Goal: Find specific fact

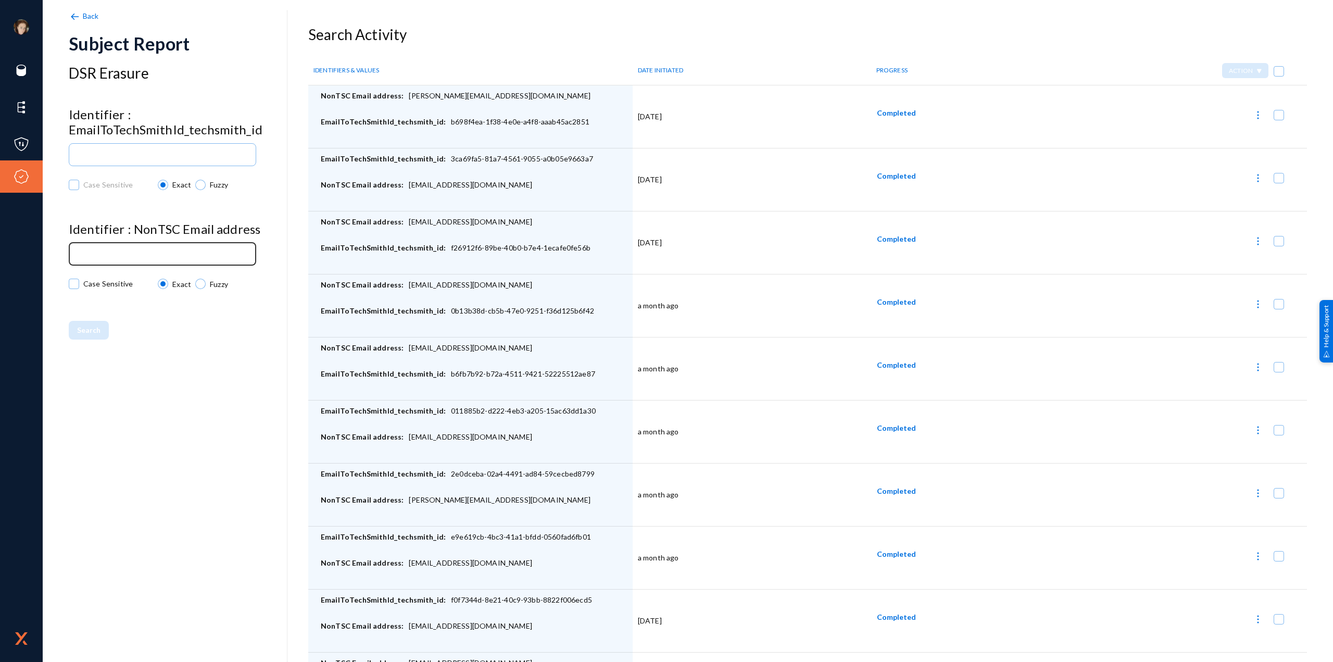
click at [207, 251] on div at bounding box center [162, 253] width 178 height 24
paste input "[EMAIL_ADDRESS][DOMAIN_NAME]"
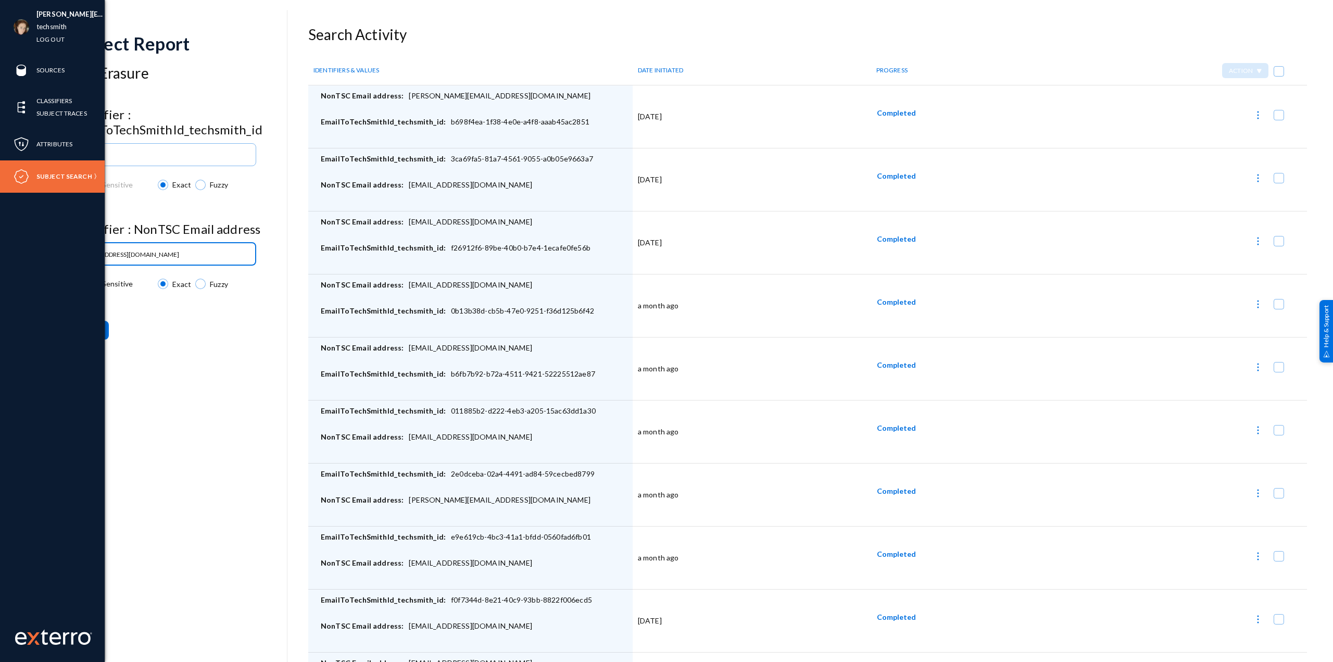
type input "[EMAIL_ADDRESS][DOMAIN_NAME]"
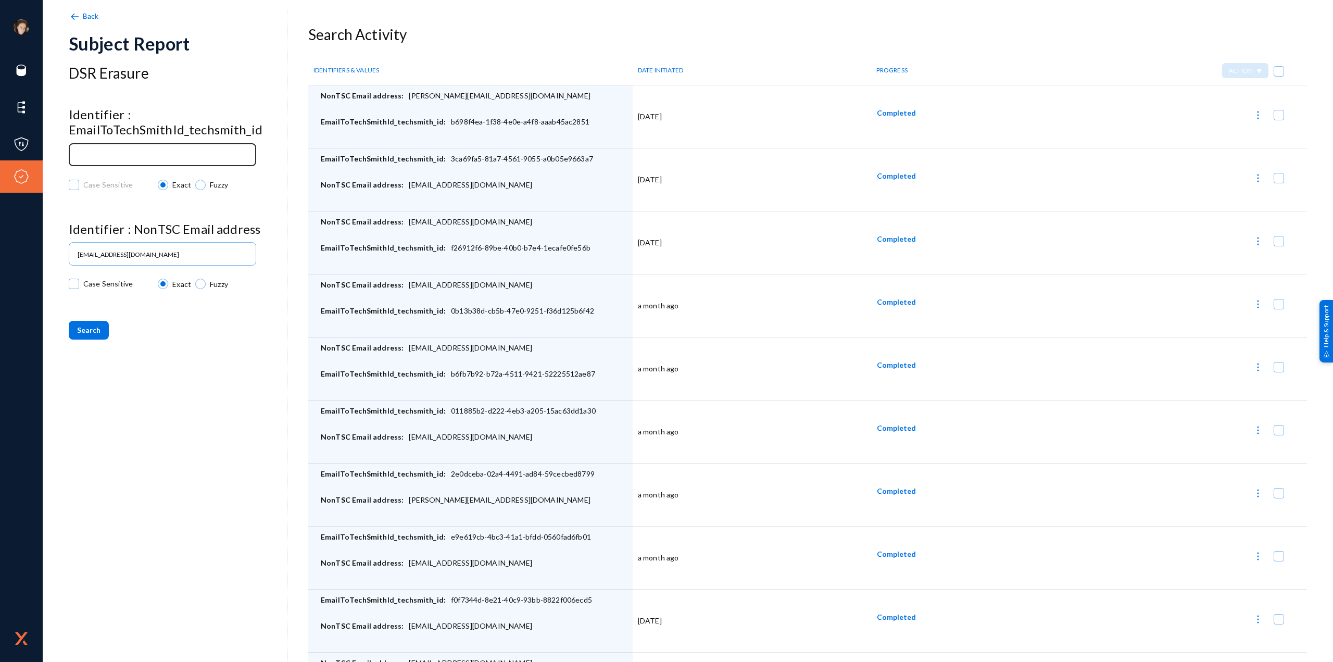
click at [232, 160] on div at bounding box center [162, 154] width 178 height 24
paste input "0608a62c-1939-4e11-ae3f-f2f56078f8ed"
type input "0608a62c-1939-4e11-ae3f-f2f56078f8ed"
click at [87, 340] on div "Back Subject Report DSR Erasure Identifier : EmailToTechSmithId_techsmith_id 06…" at bounding box center [178, 341] width 219 height 662
click at [89, 335] on button "Search" at bounding box center [89, 330] width 40 height 19
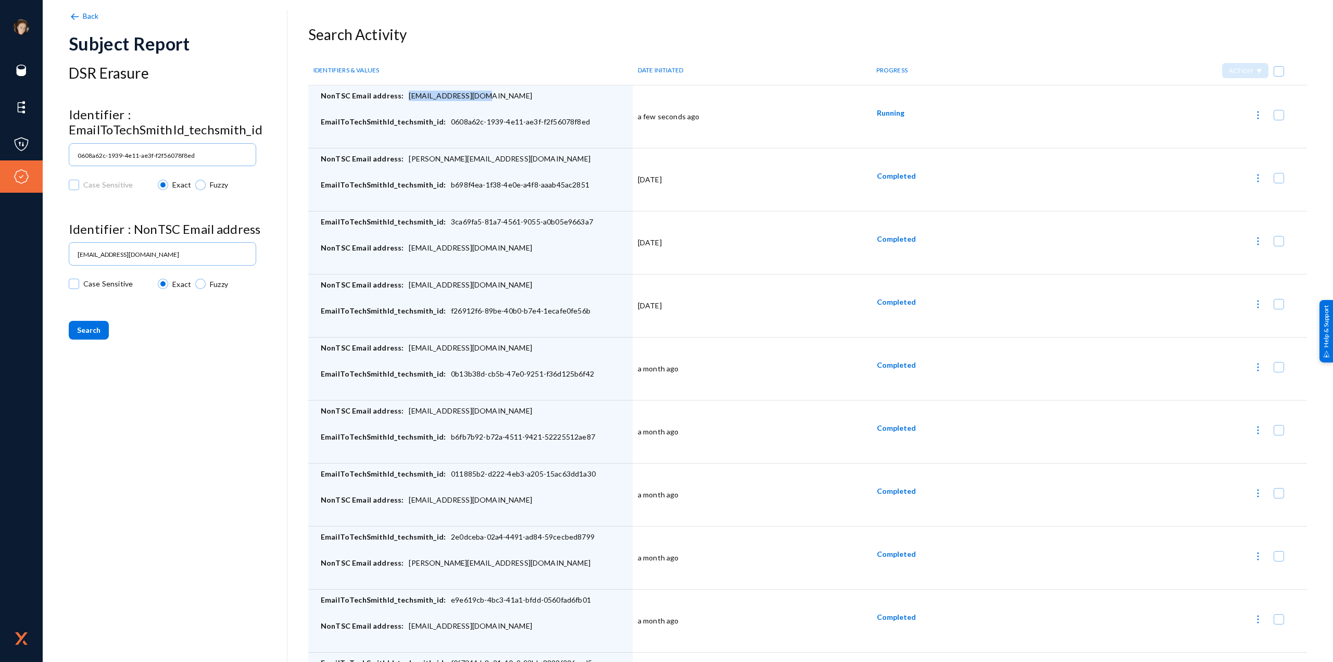
drag, startPoint x: 482, startPoint y: 95, endPoint x: 403, endPoint y: 99, distance: 79.2
click at [403, 99] on div "NonTSC Email address: [EMAIL_ADDRESS][DOMAIN_NAME]" at bounding box center [474, 104] width 307 height 26
copy div "[EMAIL_ADDRESS][DOMAIN_NAME]"
